Goal: Information Seeking & Learning: Learn about a topic

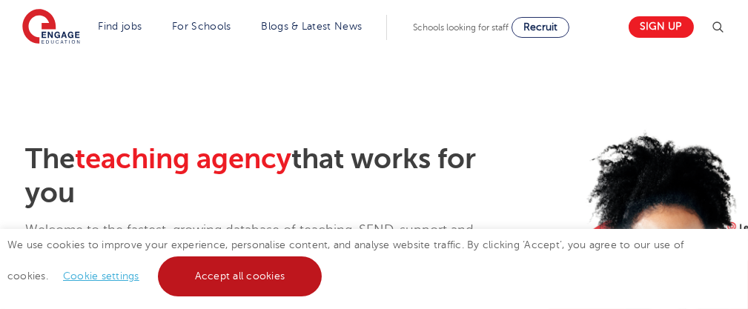
click at [203, 280] on link "Accept all cookies" at bounding box center [240, 276] width 164 height 40
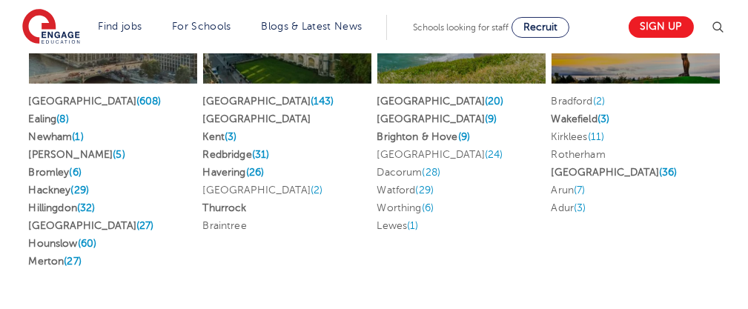
scroll to position [3432, 0]
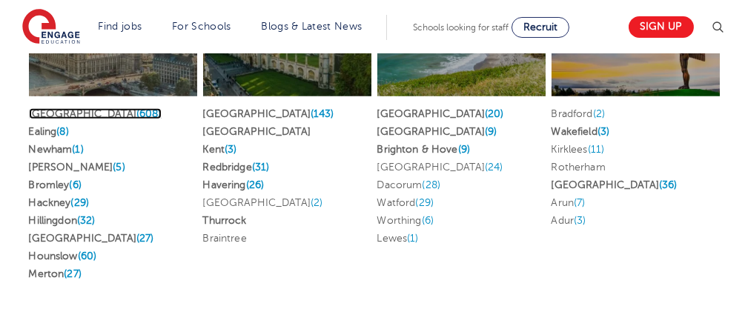
click at [136, 113] on span "(608)" at bounding box center [148, 113] width 25 height 11
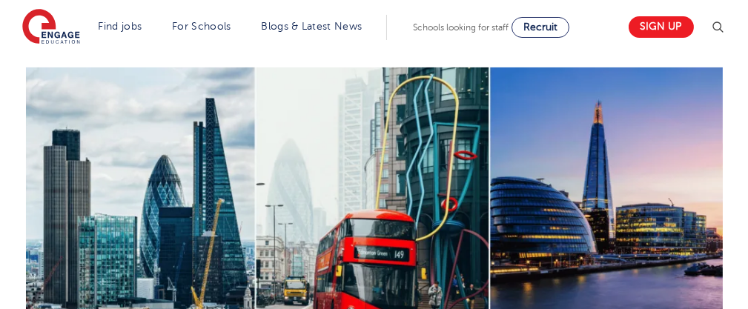
scroll to position [754, 0]
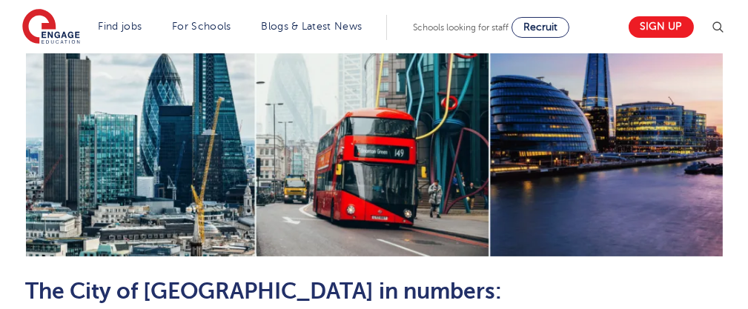
drag, startPoint x: 757, startPoint y: 26, endPoint x: 757, endPoint y: 145, distance: 119.3
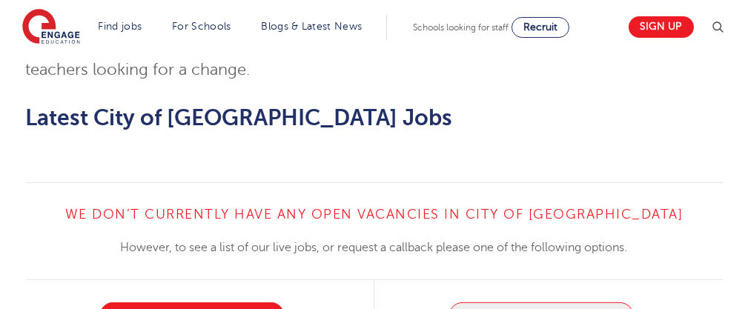
scroll to position [1468, 0]
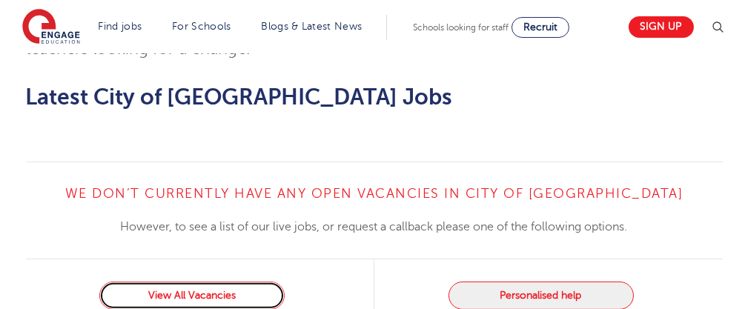
click at [211, 282] on link "View All Vacancies" at bounding box center [191, 296] width 185 height 28
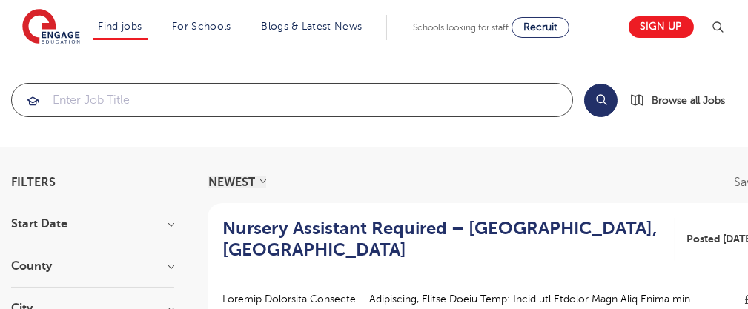
click at [227, 96] on input "search" at bounding box center [292, 100] width 560 height 33
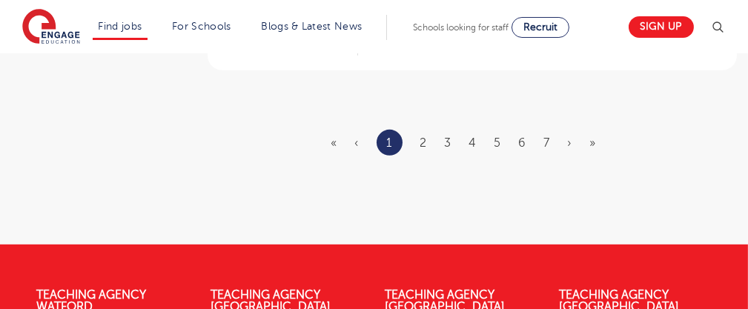
scroll to position [2021, 0]
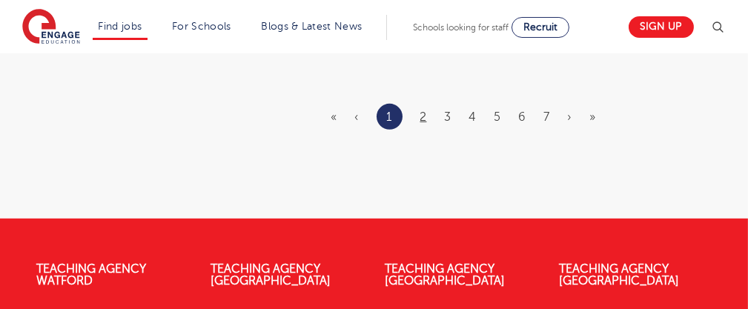
type input "temp"
click at [420, 112] on link "2" at bounding box center [423, 116] width 7 height 13
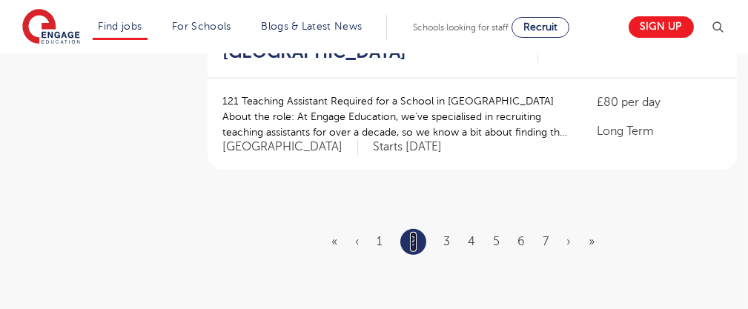
scroll to position [1901, 0]
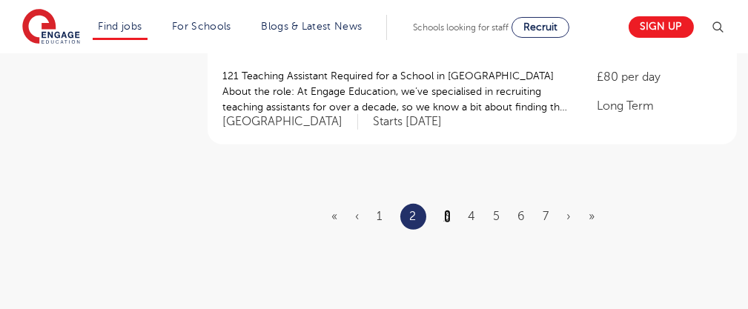
click at [449, 216] on link "3" at bounding box center [447, 216] width 7 height 13
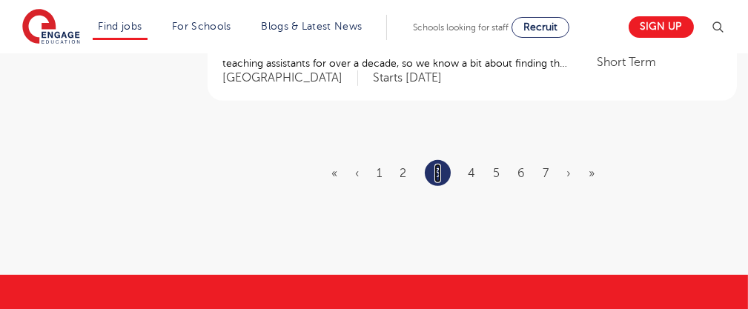
scroll to position [0, 0]
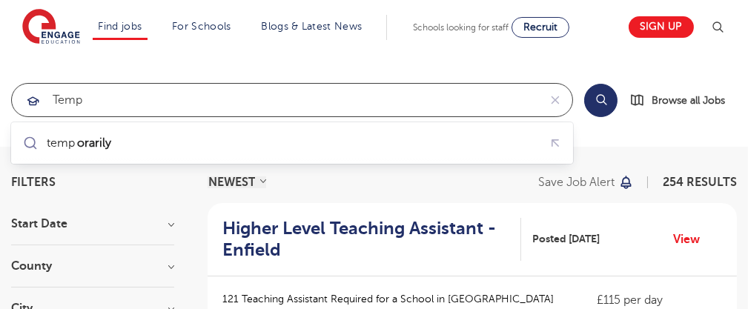
click at [129, 102] on input "temp" at bounding box center [275, 100] width 526 height 33
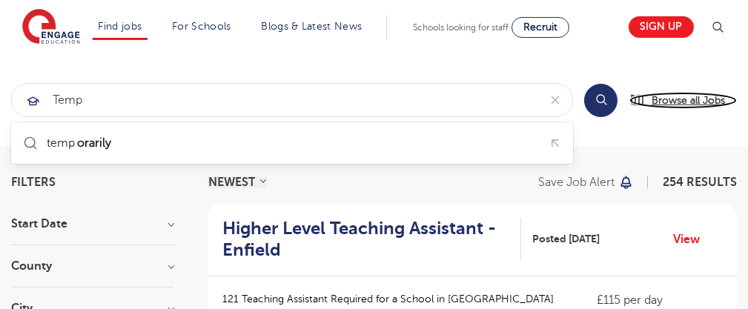
click at [679, 107] on span "Browse all Jobs" at bounding box center [687, 100] width 73 height 17
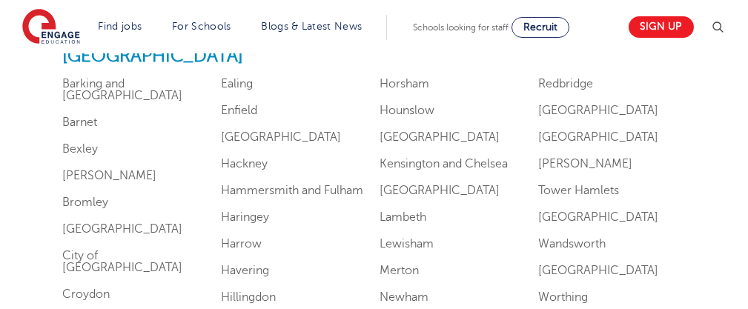
scroll to position [985, 0]
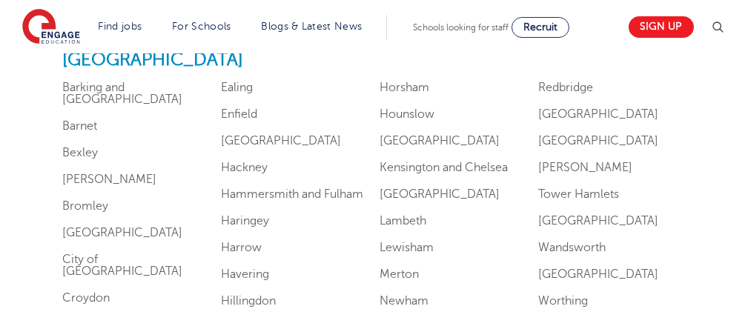
click at [99, 62] on h2 "[GEOGRAPHIC_DATA]" at bounding box center [374, 60] width 622 height 21
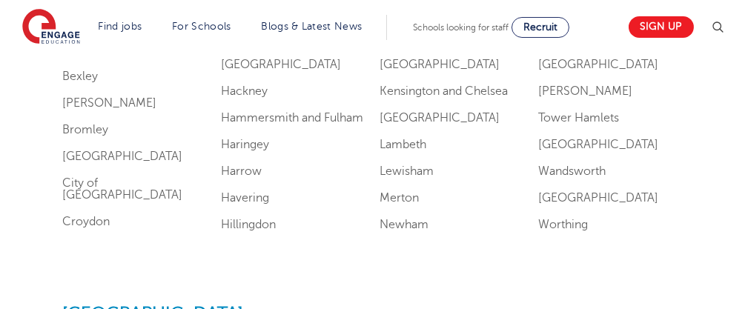
scroll to position [1035, 0]
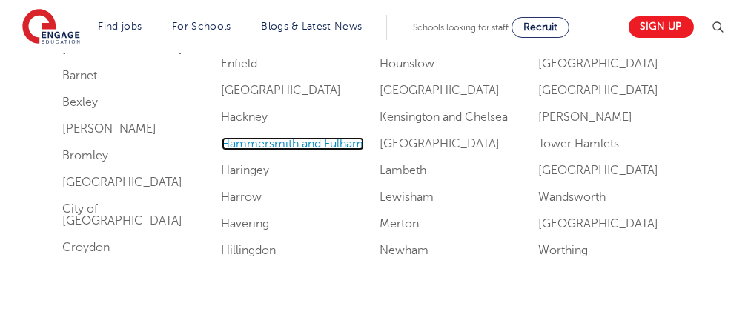
click at [339, 137] on link "Hammersmith and Fulham" at bounding box center [293, 143] width 142 height 13
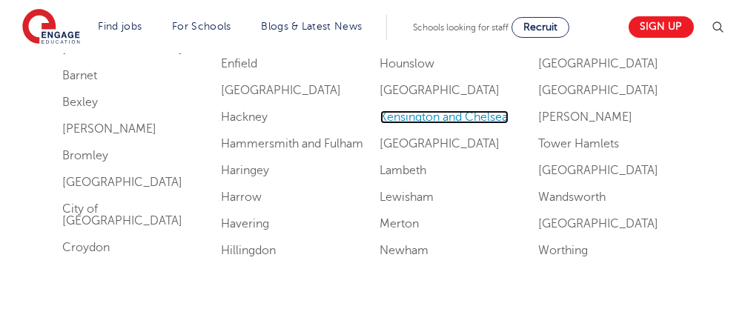
click at [494, 110] on link "Kensington and Chelsea" at bounding box center [444, 116] width 128 height 13
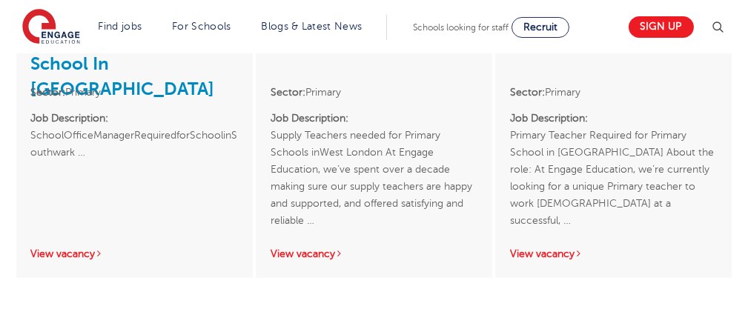
scroll to position [1570, 0]
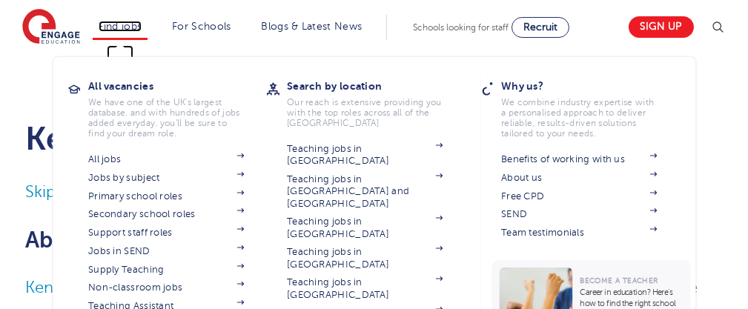
click at [142, 29] on link "Find jobs" at bounding box center [121, 26] width 44 height 11
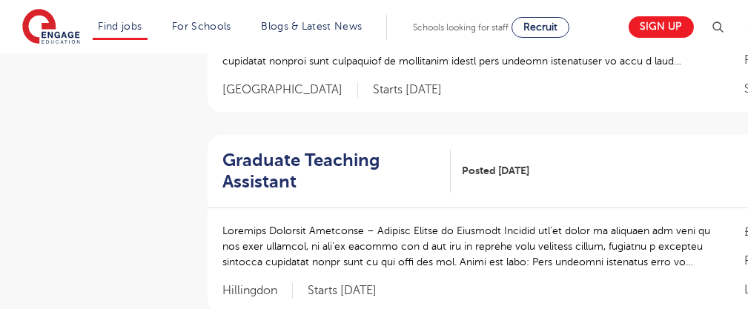
scroll to position [2044, 0]
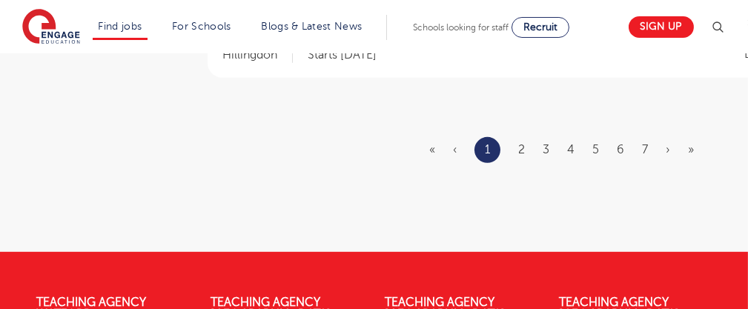
drag, startPoint x: 756, startPoint y: 17, endPoint x: 755, endPoint y: 233, distance: 216.4
click at [599, 143] on link "5" at bounding box center [595, 149] width 7 height 13
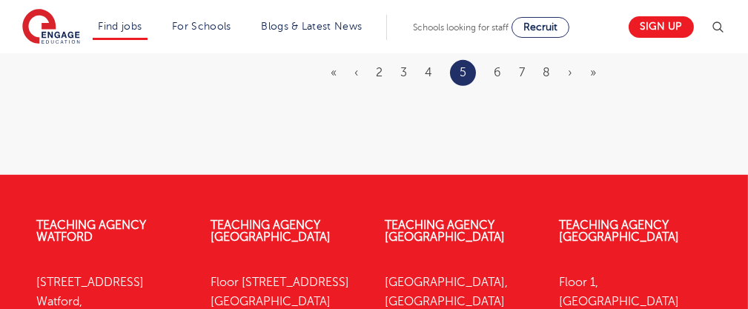
scroll to position [0, 0]
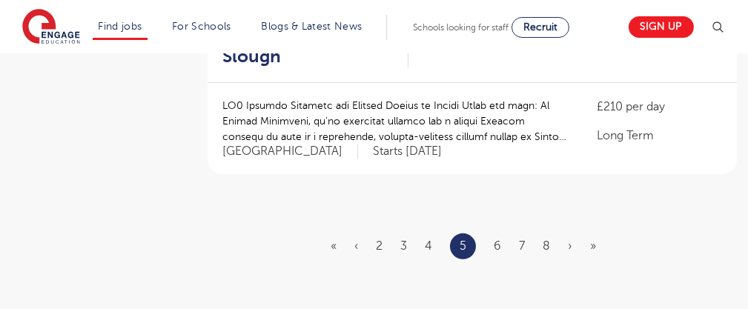
scroll to position [1893, 0]
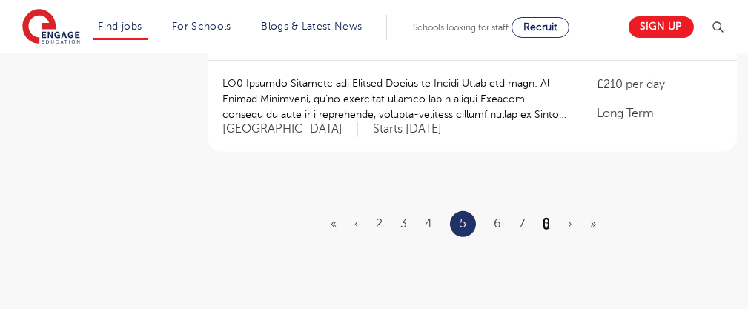
click at [542, 217] on link "8" at bounding box center [545, 223] width 7 height 13
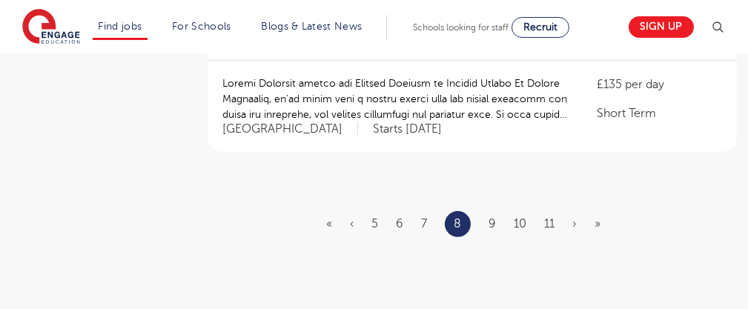
scroll to position [0, 0]
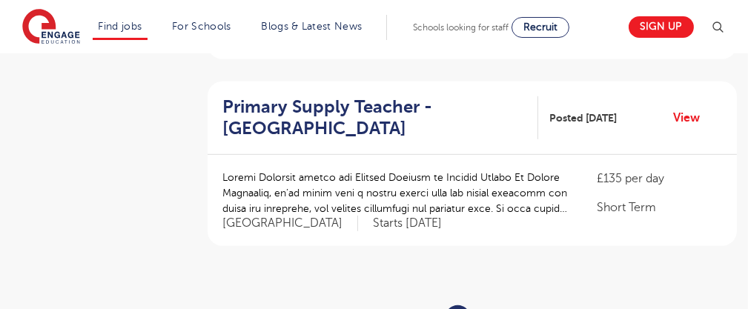
scroll to position [1839, 0]
